Goal: Task Accomplishment & Management: Manage account settings

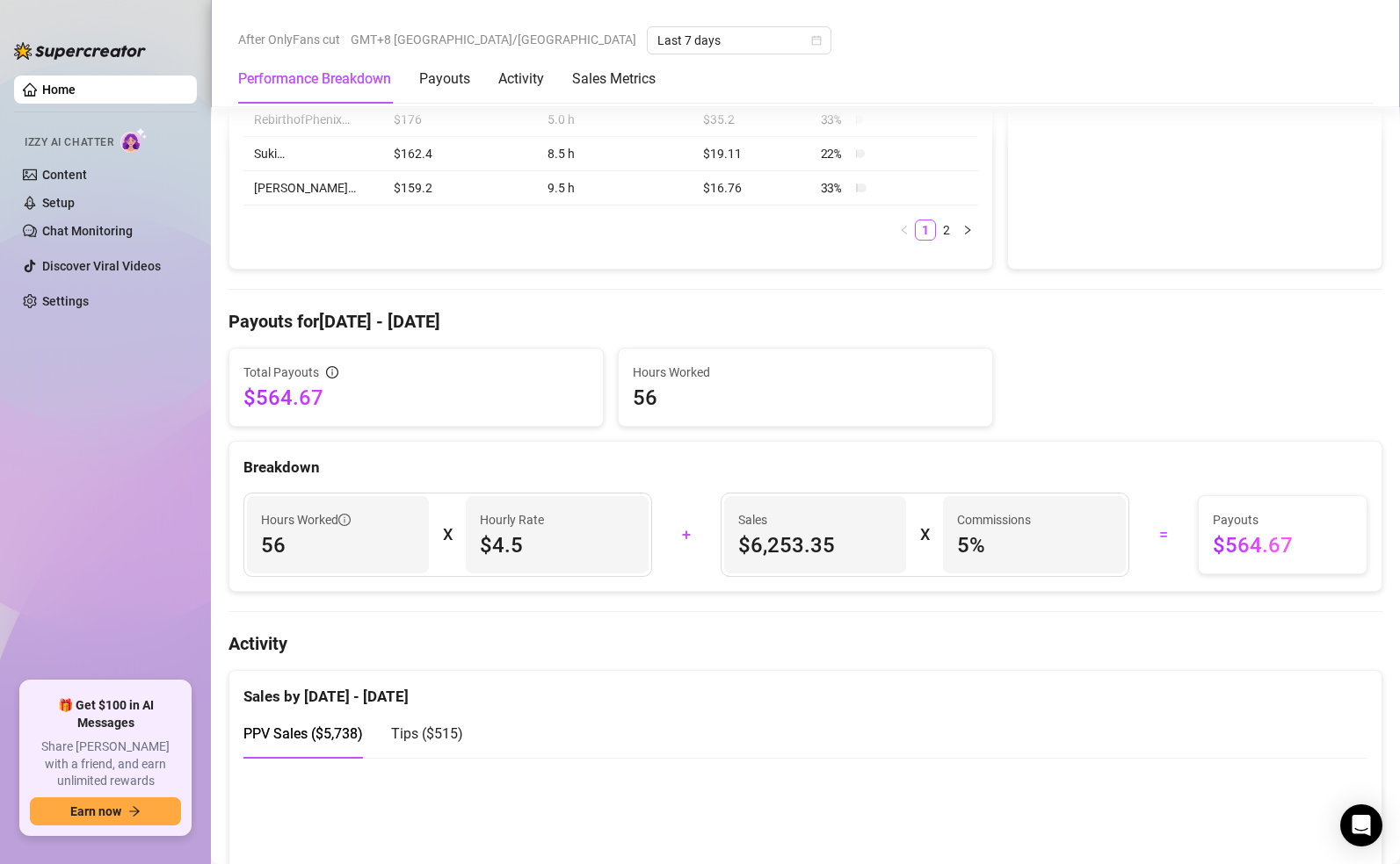
scroll to position [855, 0]
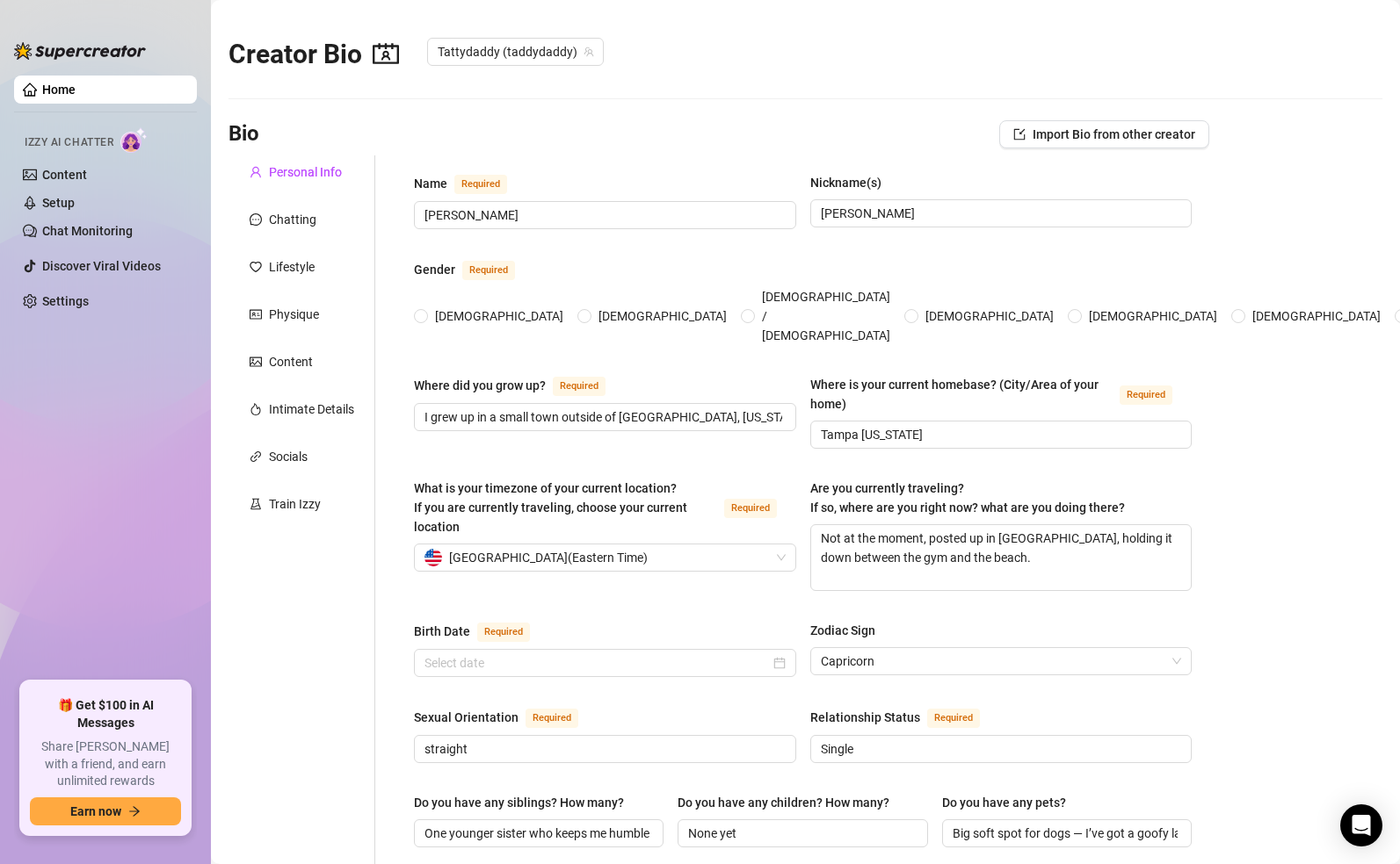
radio input "true"
type input "[DATE]"
click at [60, 381] on ul "Home Izzy AI Chatter Content Setup Chat Monitoring Discover Viral Videos Settin…" at bounding box center [105, 371] width 183 height 606
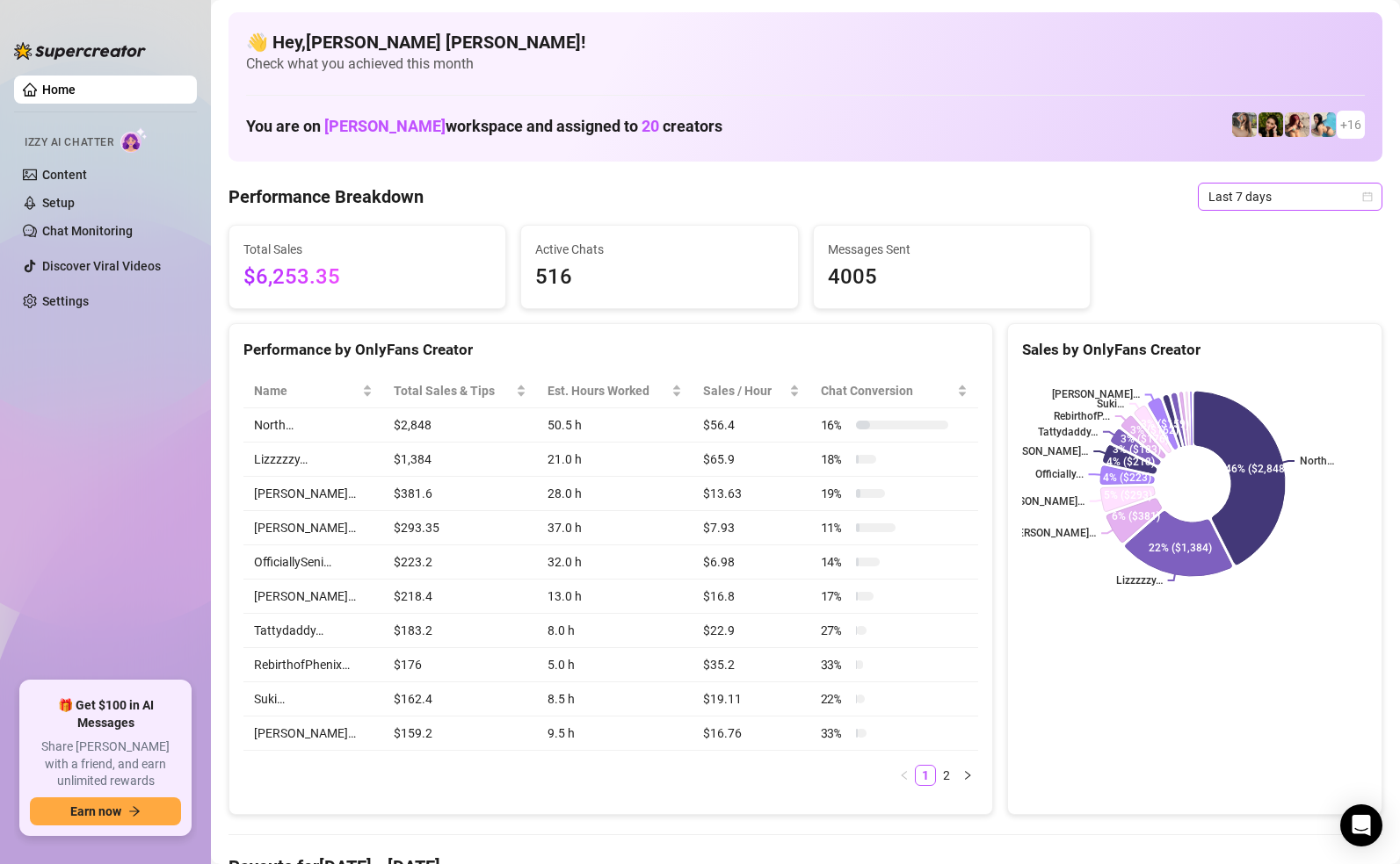
click at [1216, 201] on span "Last 7 days" at bounding box center [1289, 196] width 163 height 26
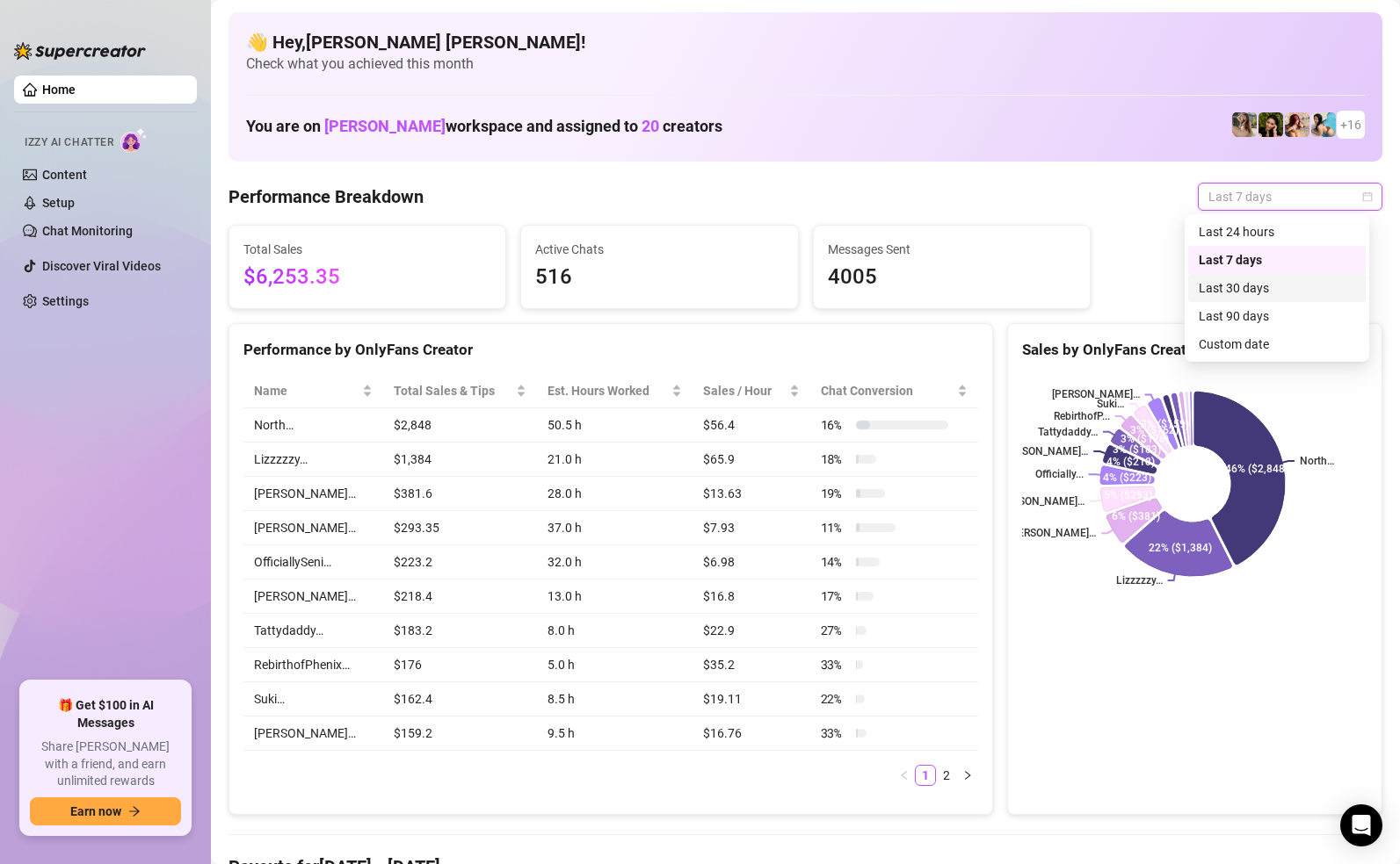
click at [1228, 285] on div "Last 30 days" at bounding box center [1277, 288] width 156 height 20
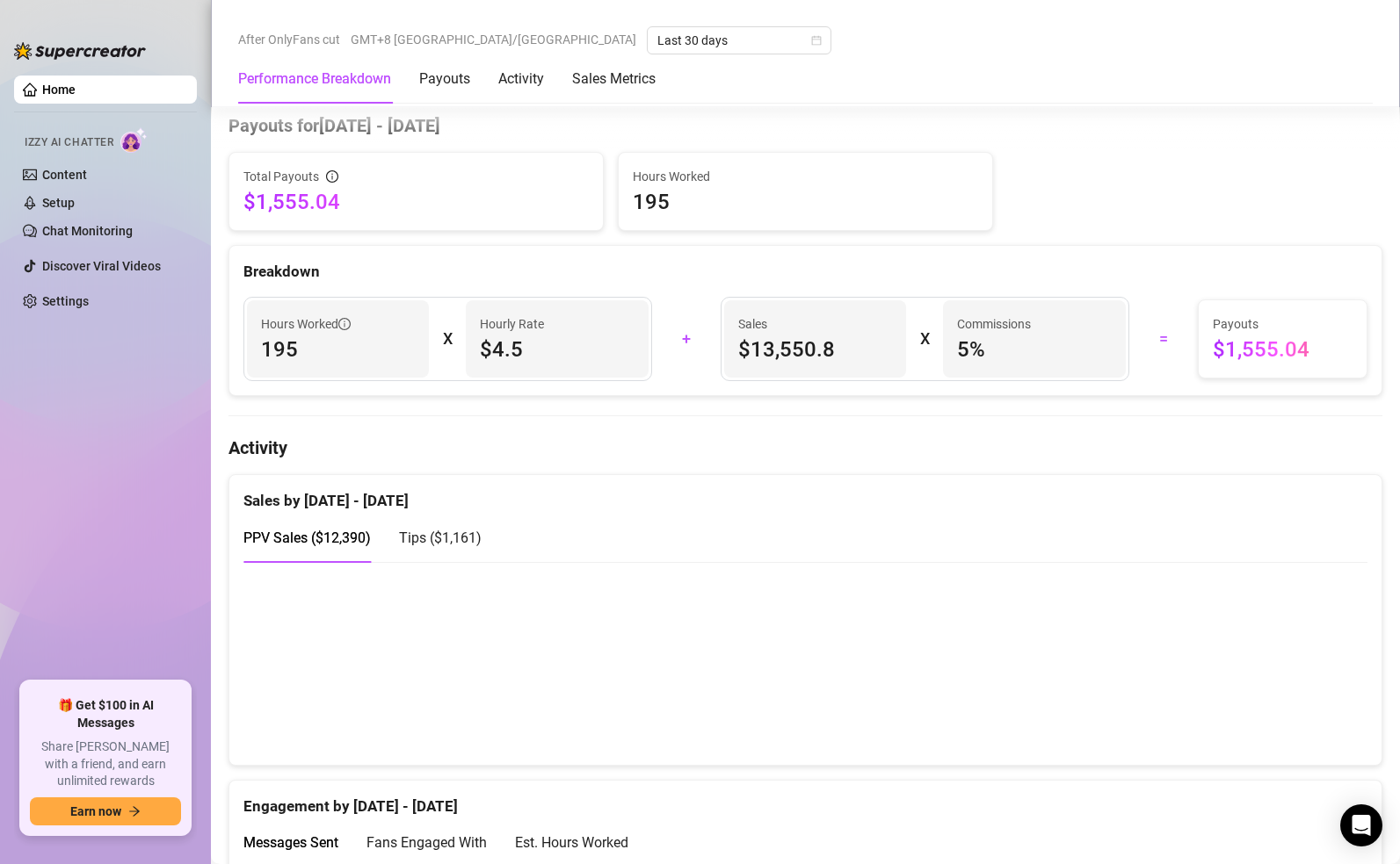
scroll to position [895, 0]
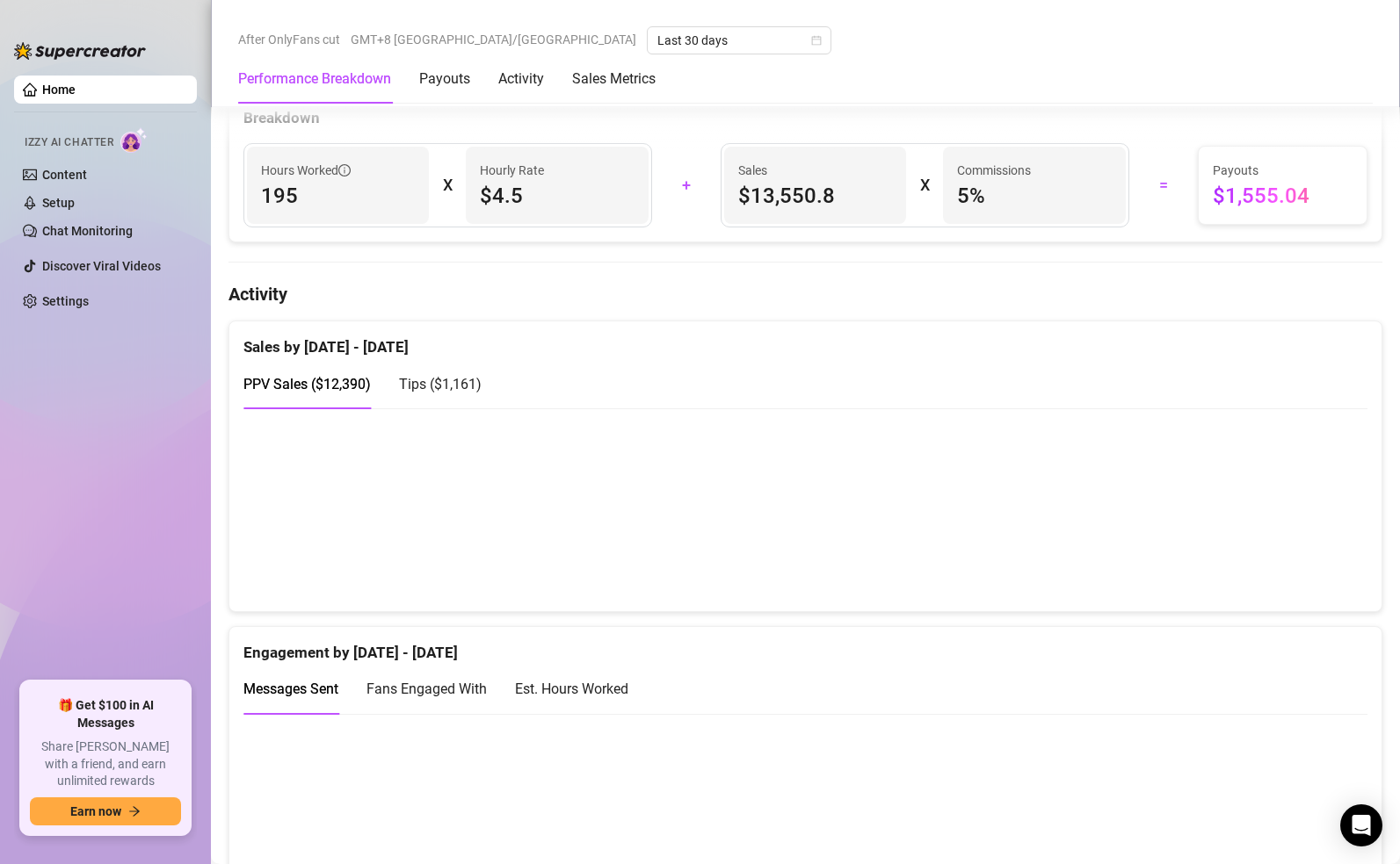
click at [441, 385] on span "Tips ( $1,161 )" at bounding box center [440, 385] width 83 height 17
click at [320, 392] on span "PPV Sales ( $12,390 )" at bounding box center [306, 385] width 128 height 17
click at [435, 389] on span "Tips ( $1,161 )" at bounding box center [440, 385] width 83 height 17
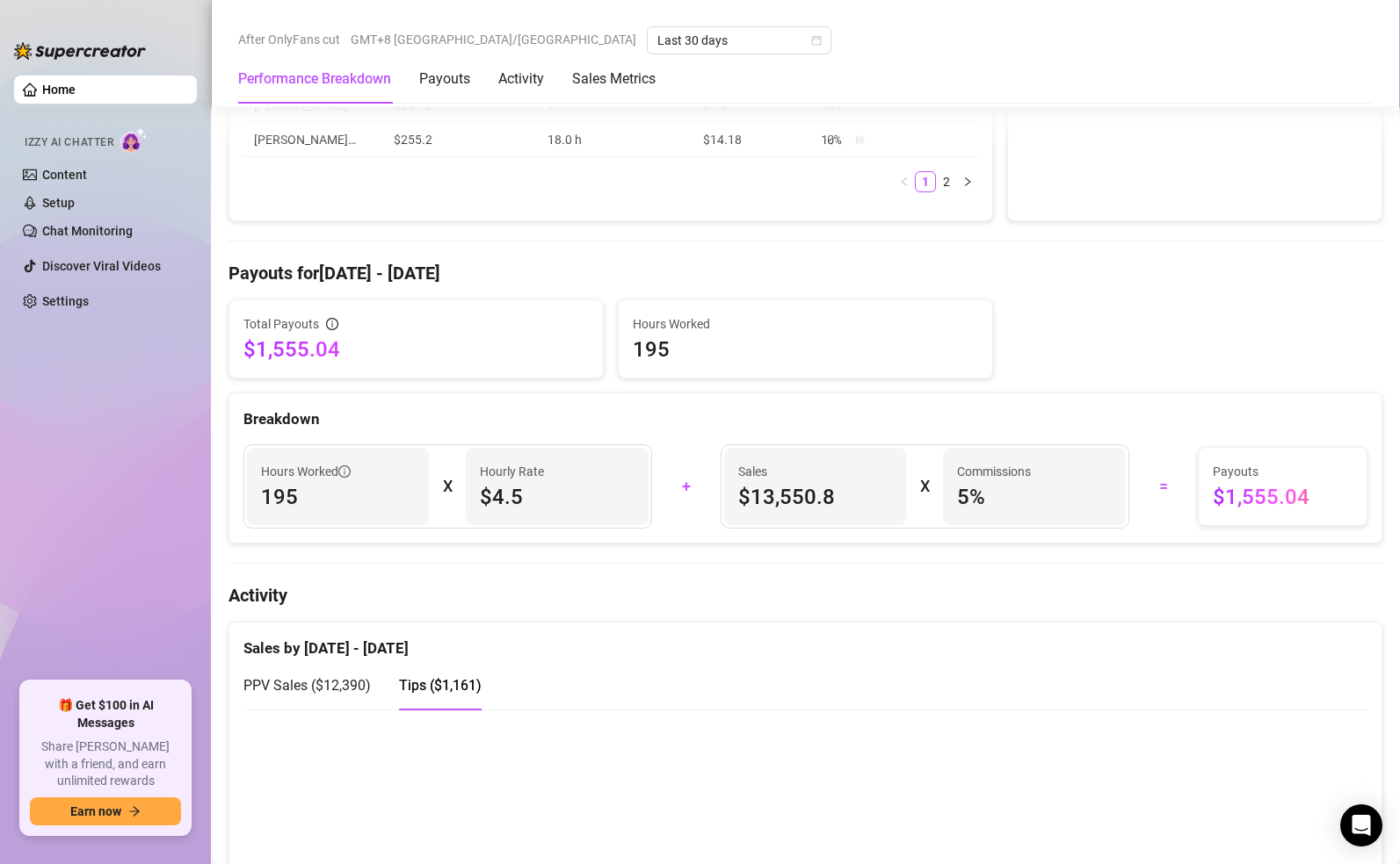
scroll to position [898, 0]
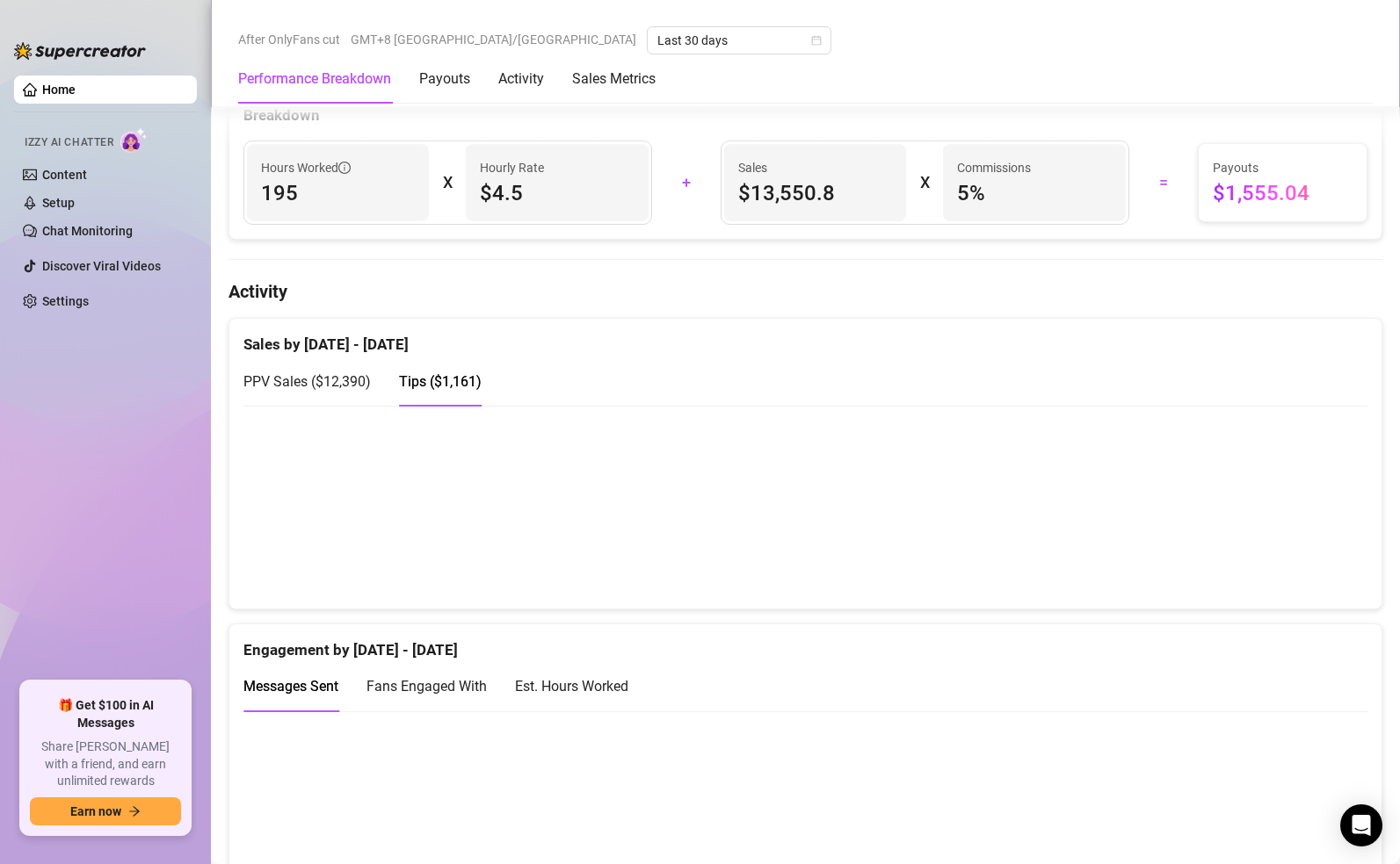
click at [331, 390] on span "PPV Sales ( $12,390 )" at bounding box center [306, 382] width 128 height 17
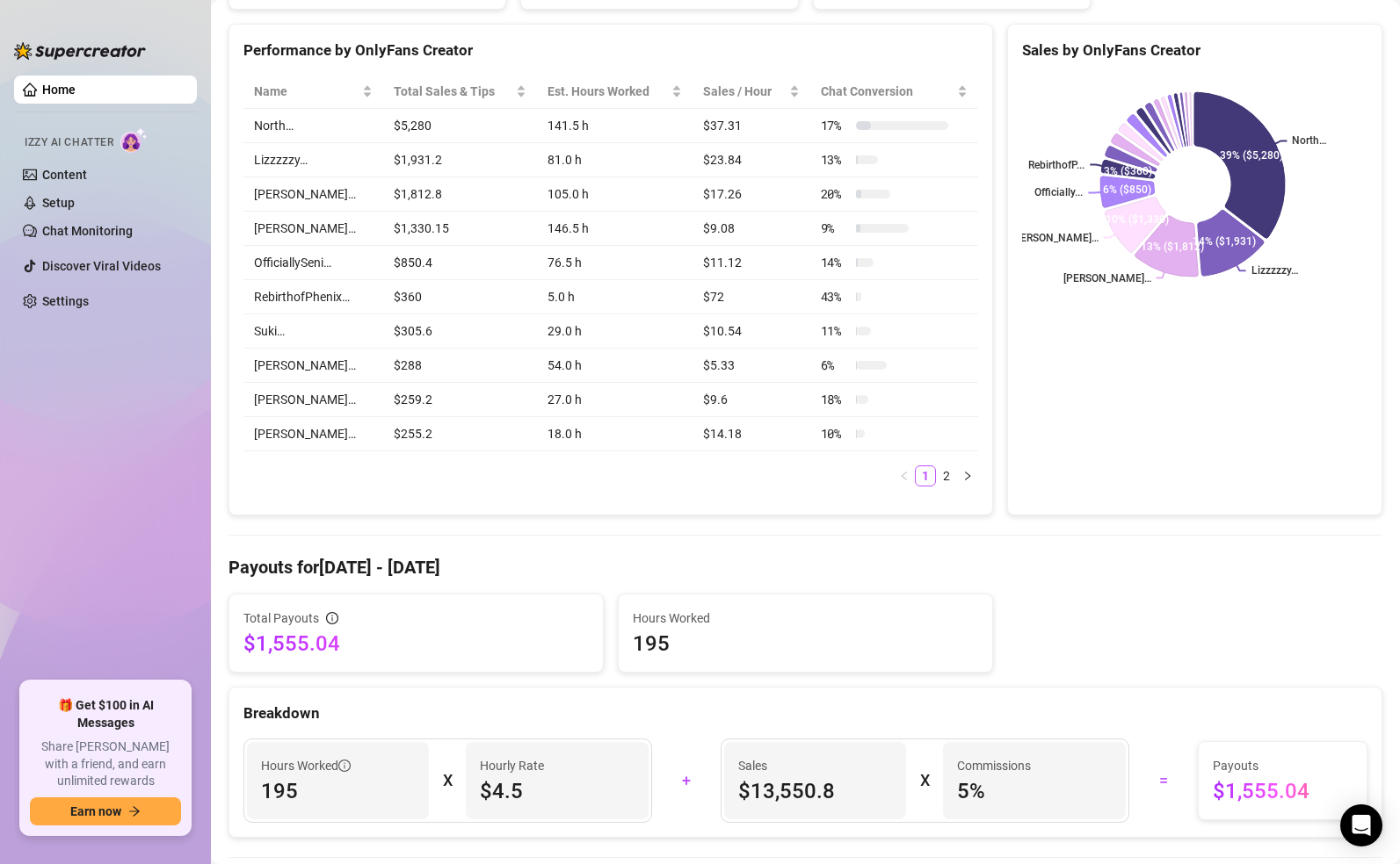
scroll to position [0, 0]
